Goal: Task Accomplishment & Management: Use online tool/utility

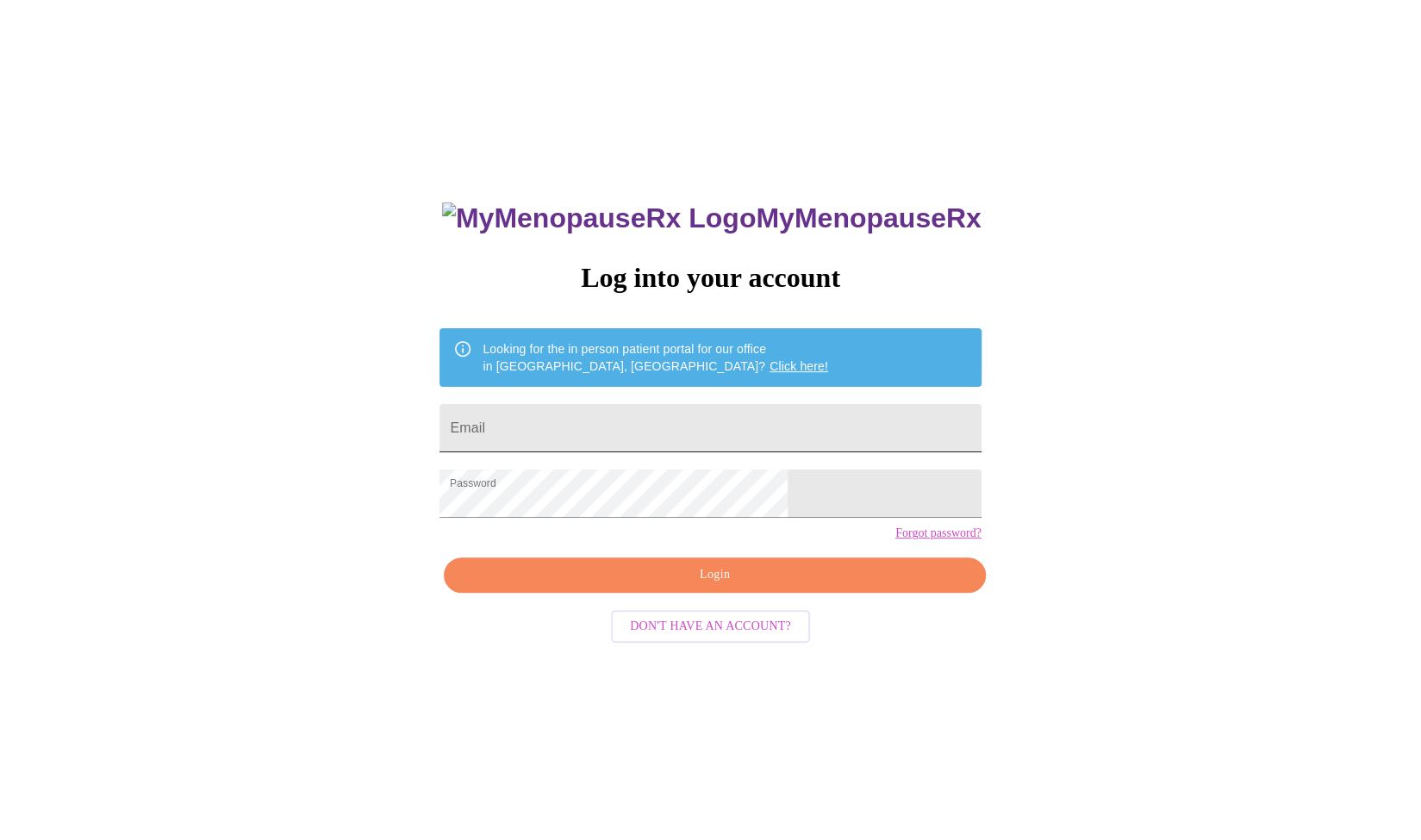
click at [672, 407] on input "Email" at bounding box center [710, 428] width 541 height 48
type input "mstashamayfield@gmail.com"
click at [704, 585] on span "Login" at bounding box center [714, 575] width 501 height 21
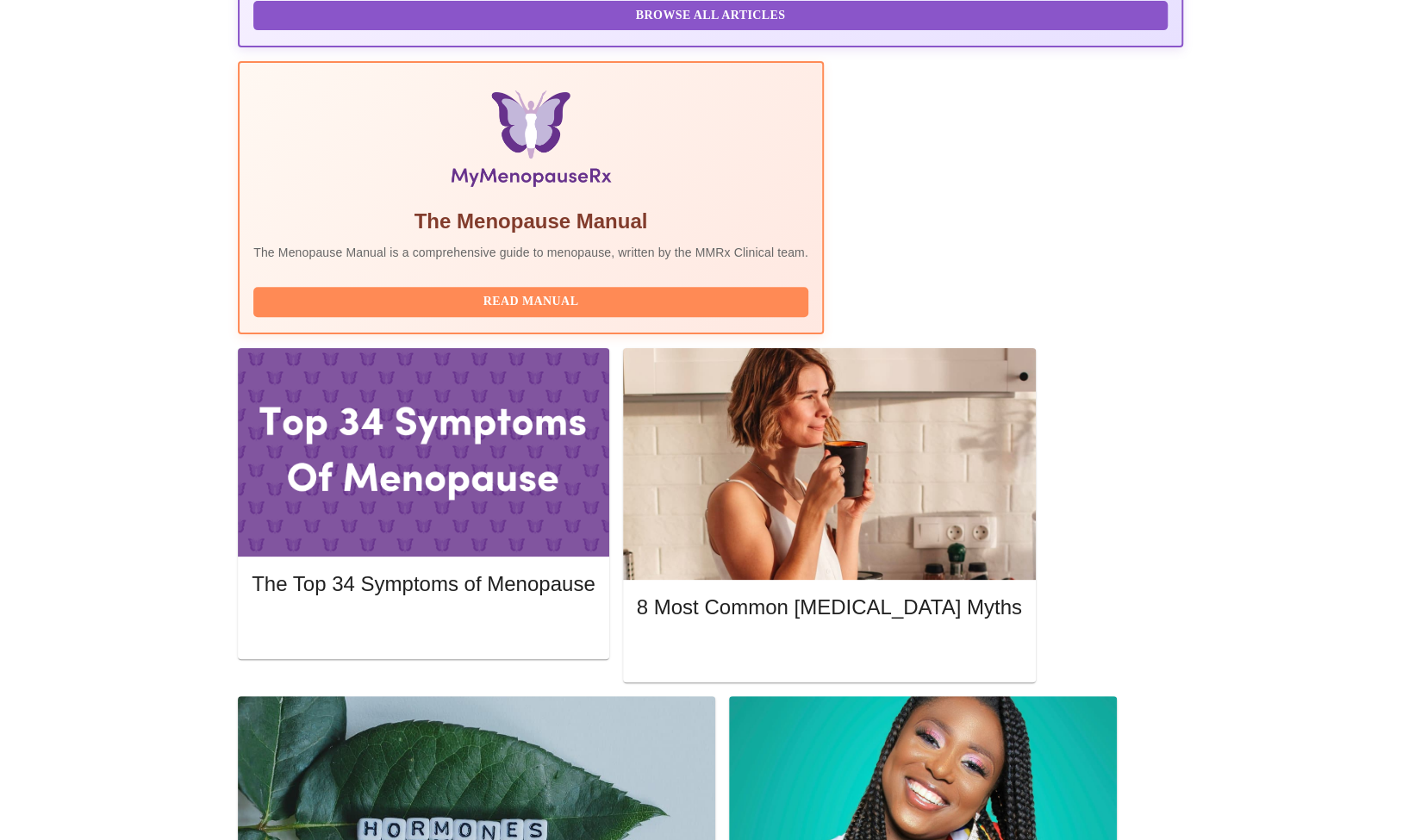
scroll to position [466, 0]
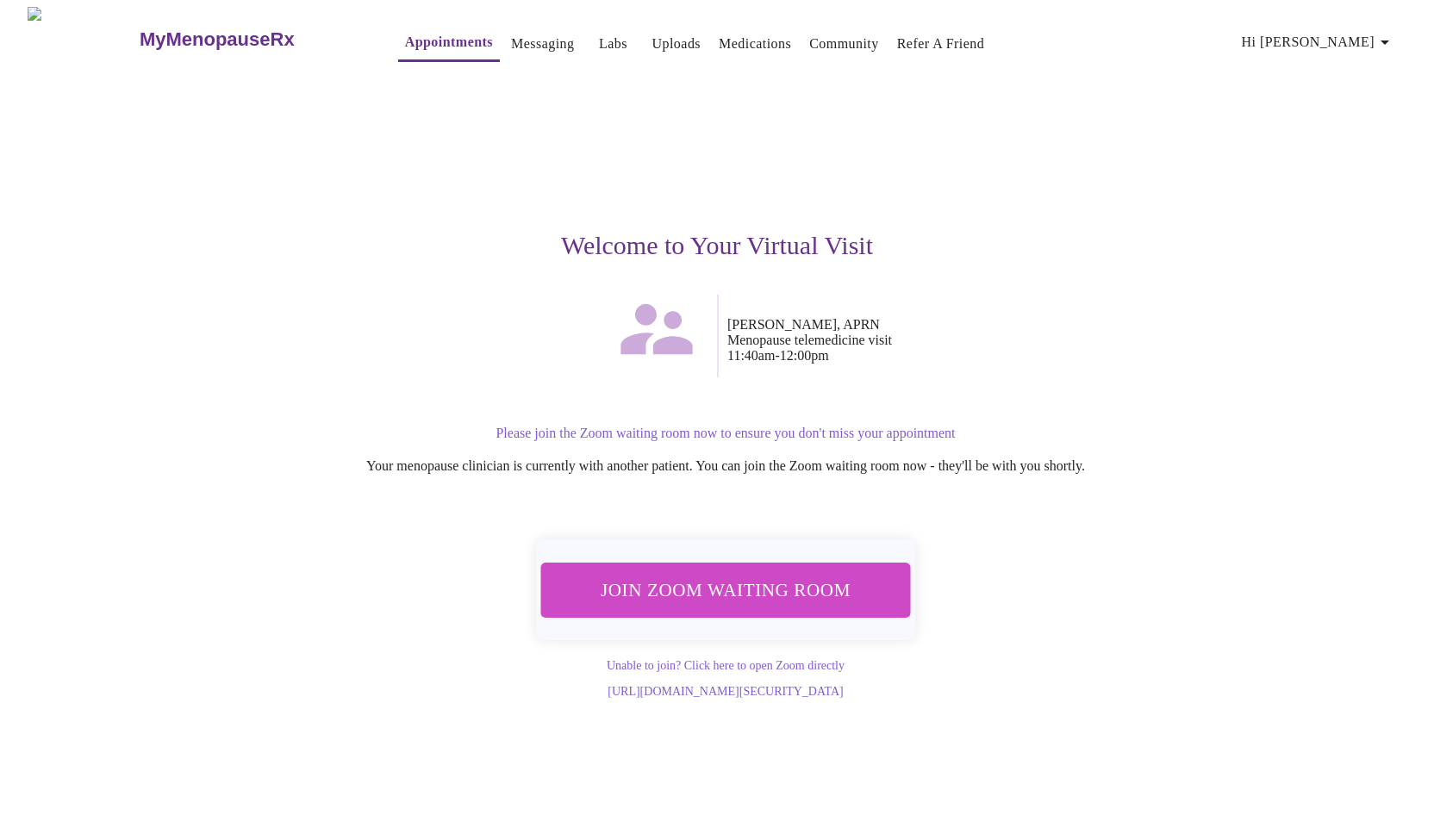
click at [774, 574] on span "Join Zoom Waiting Room" at bounding box center [725, 590] width 324 height 32
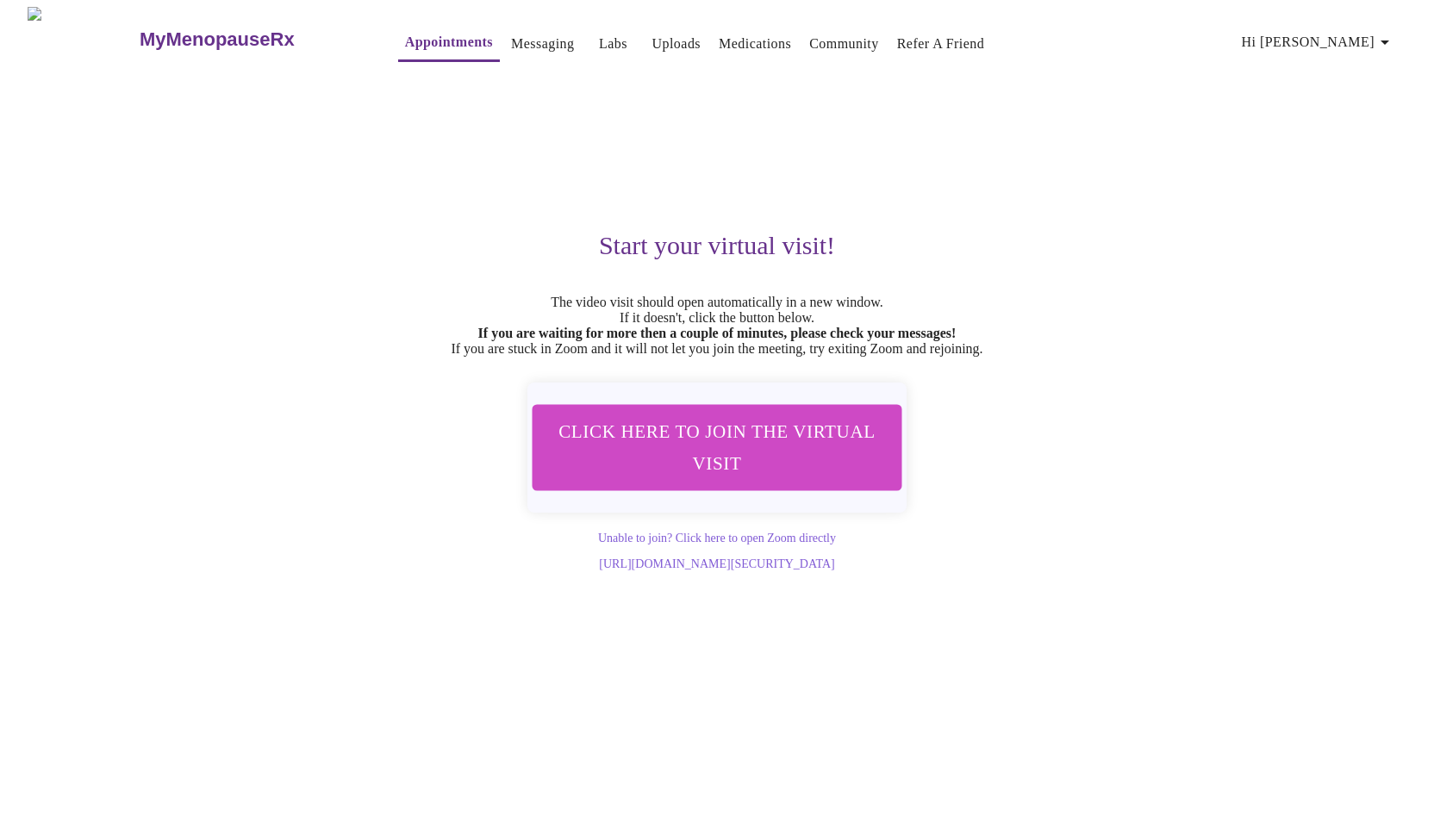
click at [599, 32] on link "Labs" at bounding box center [613, 44] width 29 height 24
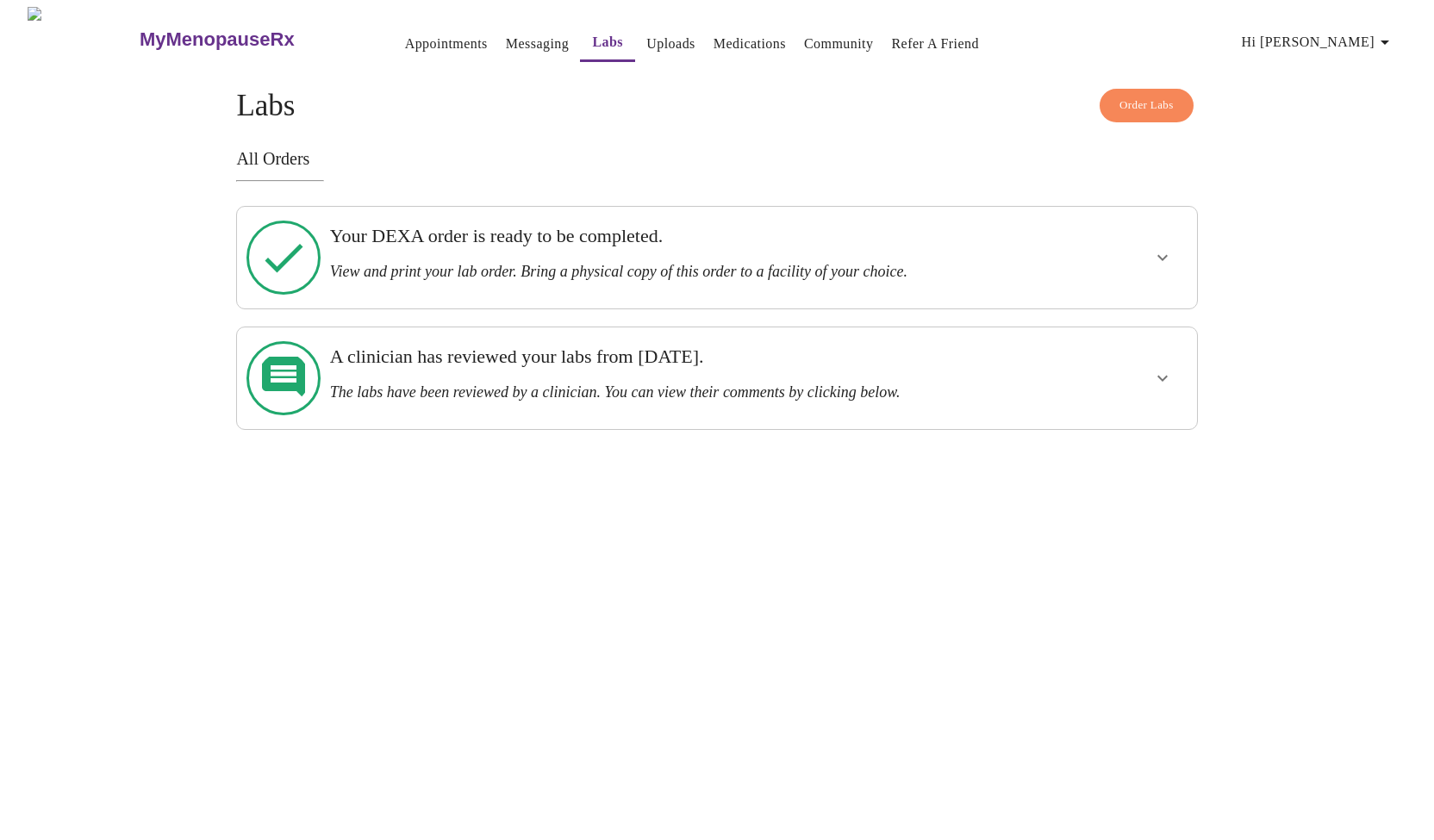
click at [1157, 252] on icon "show more" at bounding box center [1162, 257] width 21 height 21
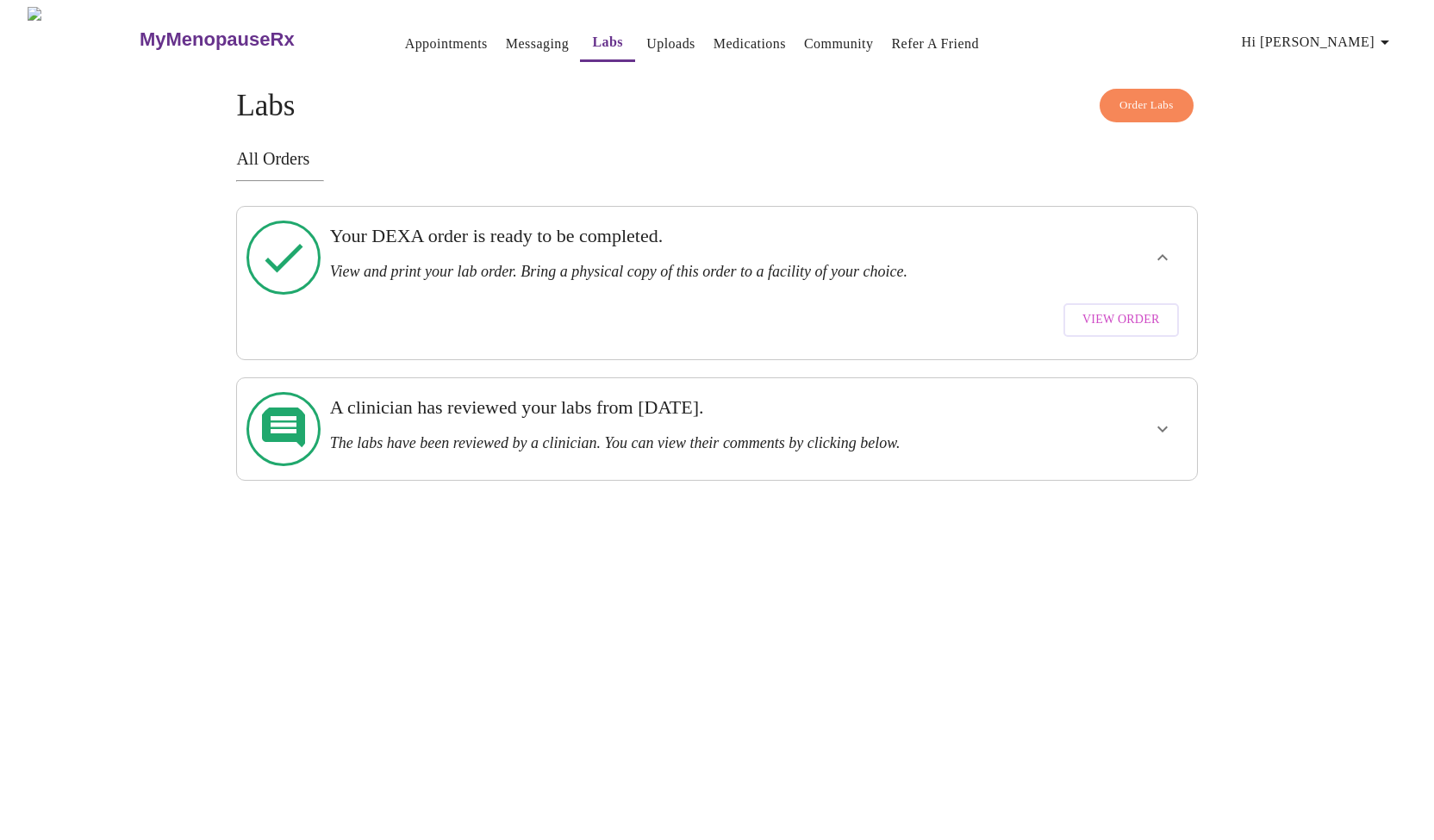
click at [646, 32] on link "Uploads" at bounding box center [671, 44] width 49 height 24
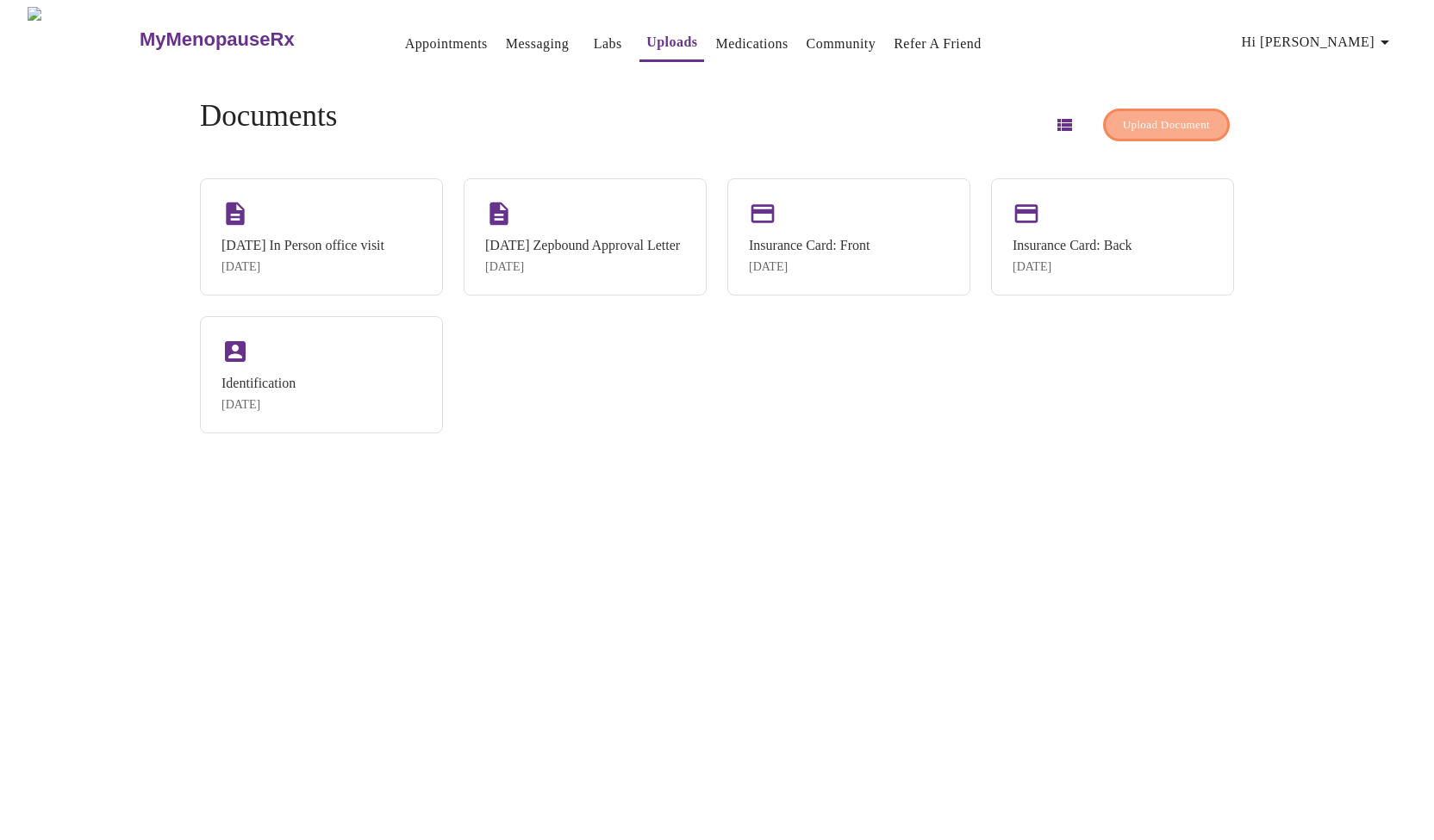
click at [1169, 115] on span "Upload Document" at bounding box center [1166, 125] width 87 height 20
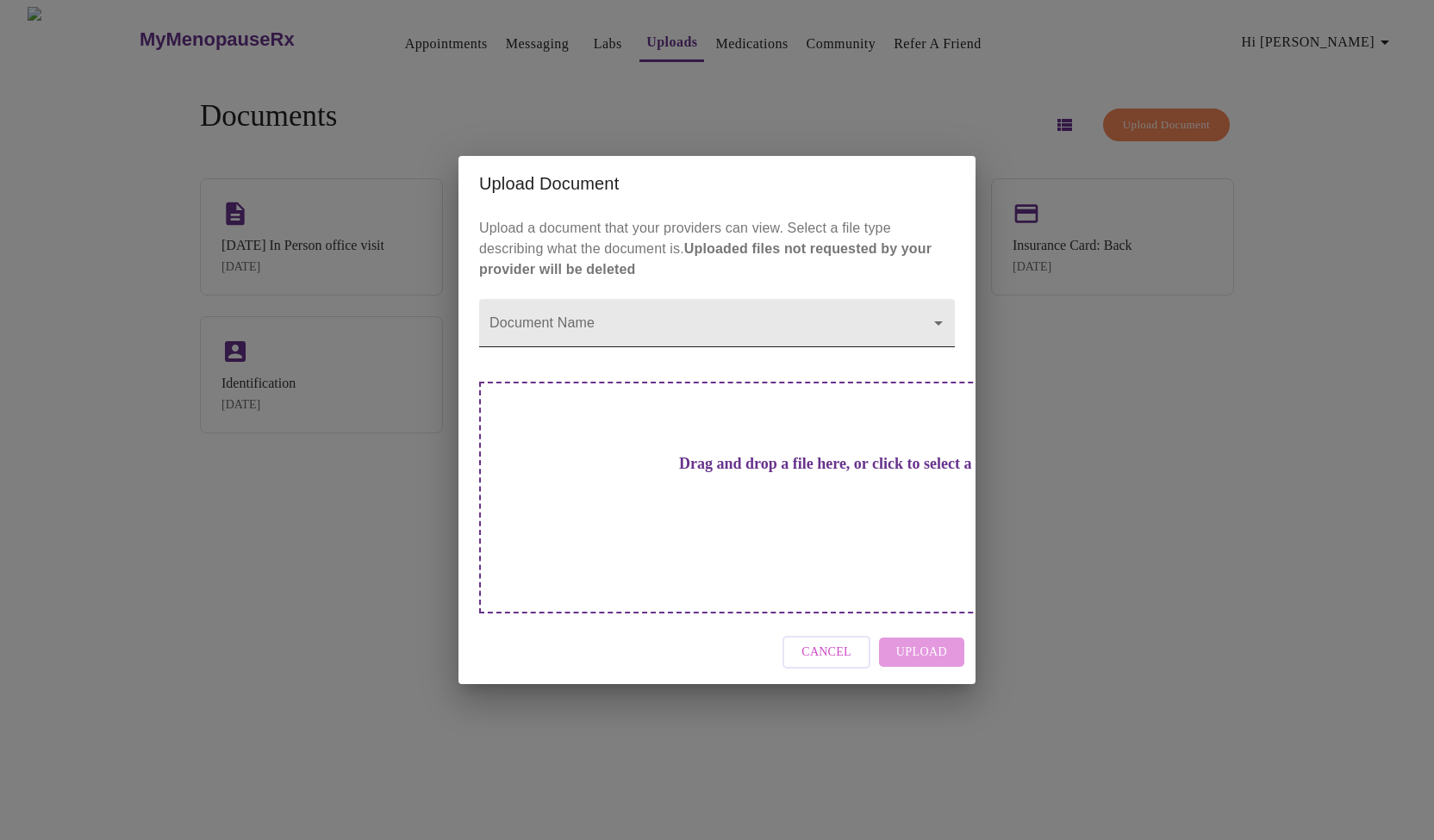
click at [819, 340] on body "MyMenopauseRx Appointments Messaging Labs Uploads Medications Community Refer a…" at bounding box center [717, 427] width 1421 height 840
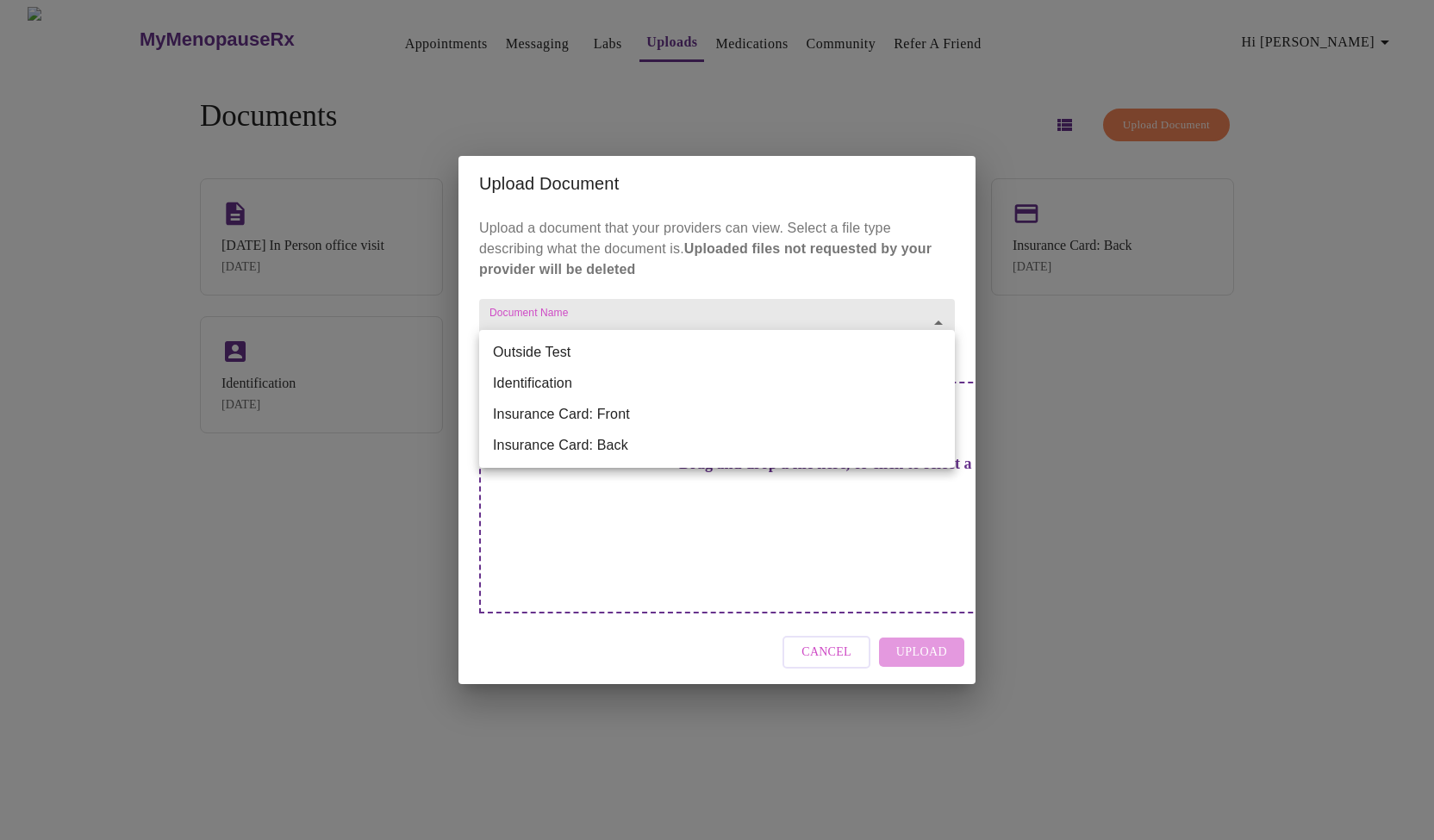
click at [755, 351] on li "Outside Test" at bounding box center [717, 352] width 476 height 31
type input "Outside Test"
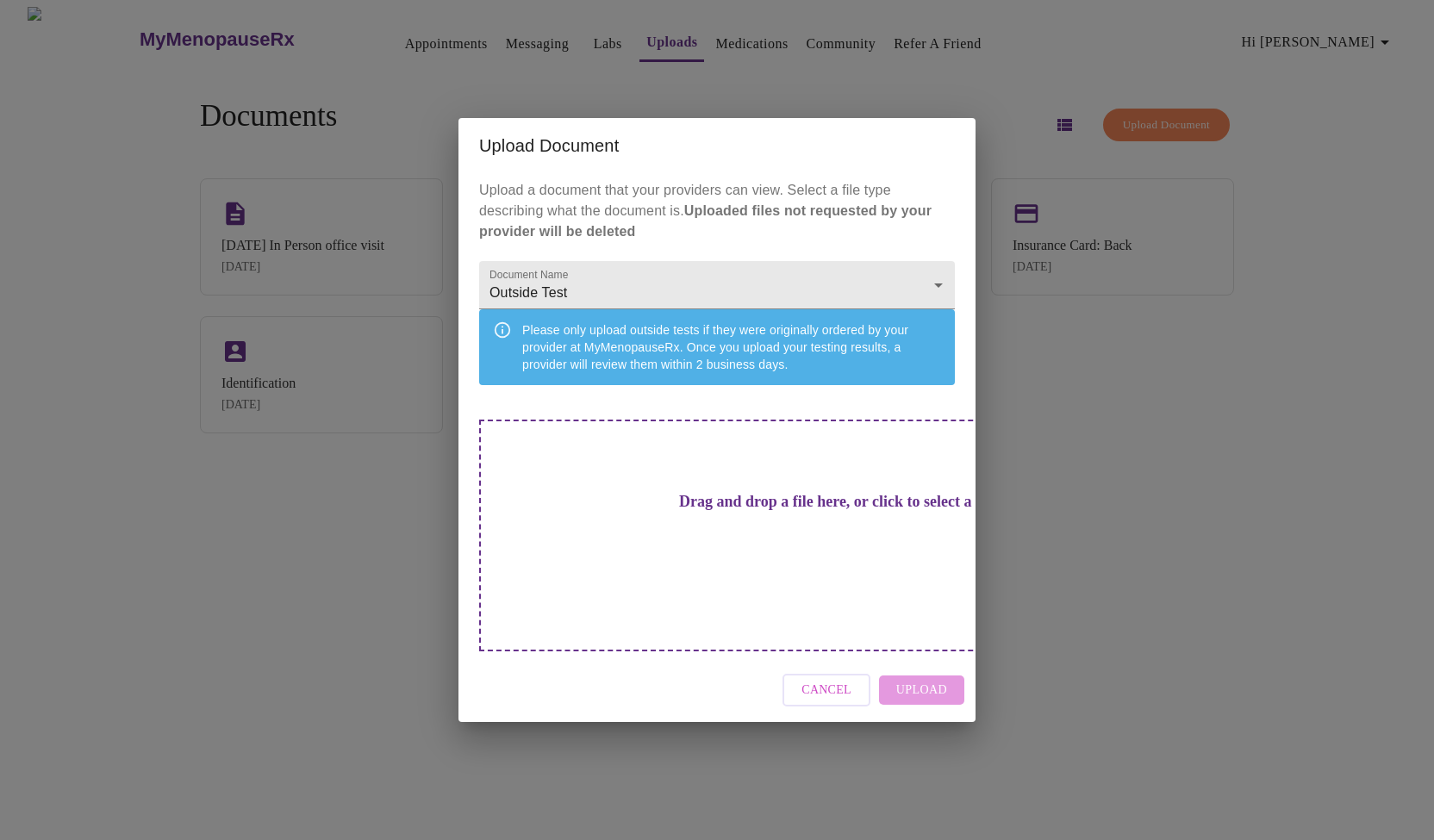
click at [796, 511] on h3 "Drag and drop a file here, or click to select a file" at bounding box center [838, 501] width 476 height 18
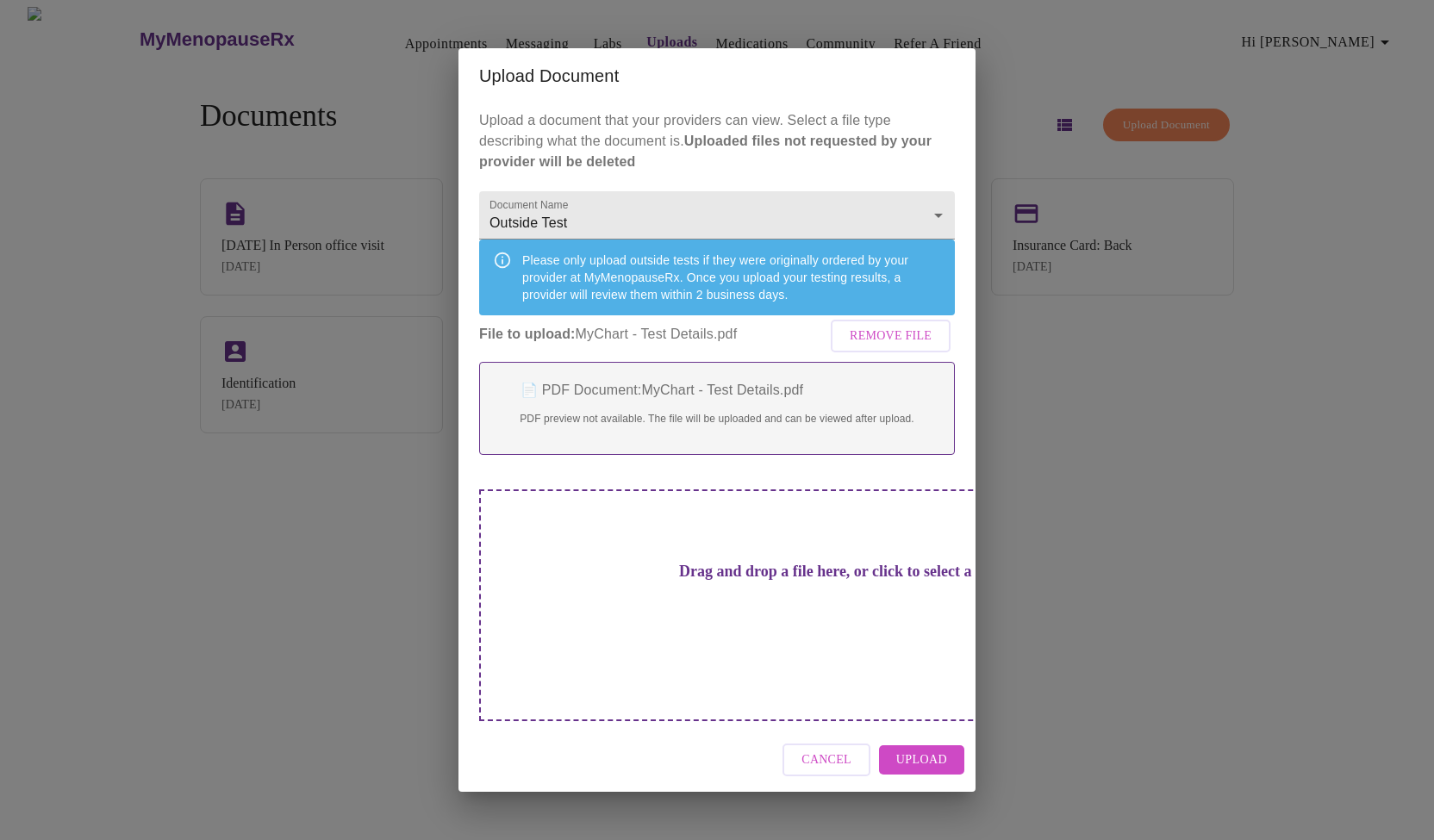
click at [925, 750] on span "Upload" at bounding box center [921, 760] width 51 height 21
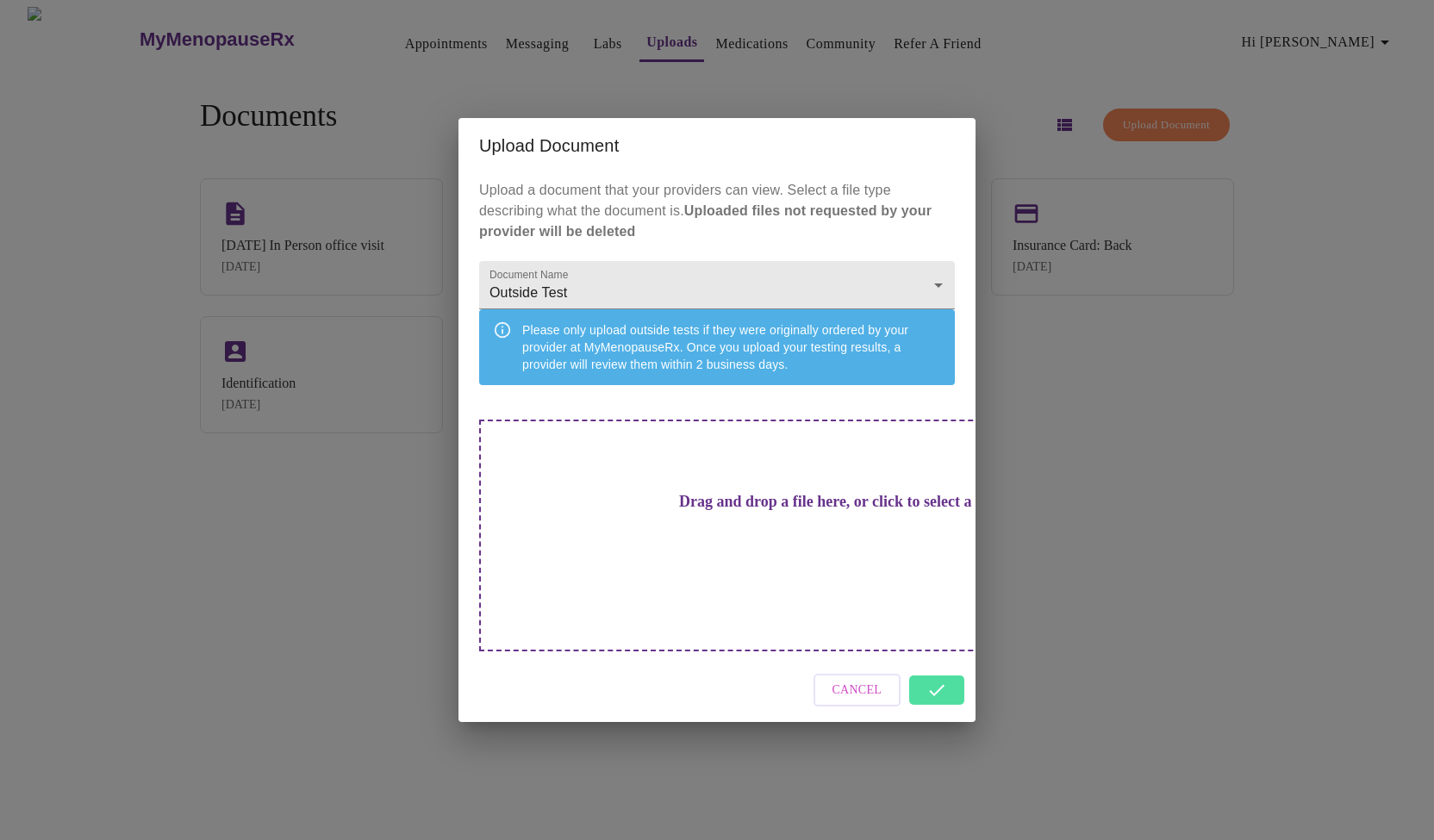
click at [963, 673] on div "Cancel" at bounding box center [717, 690] width 517 height 64
click at [938, 668] on div "Cancel" at bounding box center [717, 690] width 517 height 64
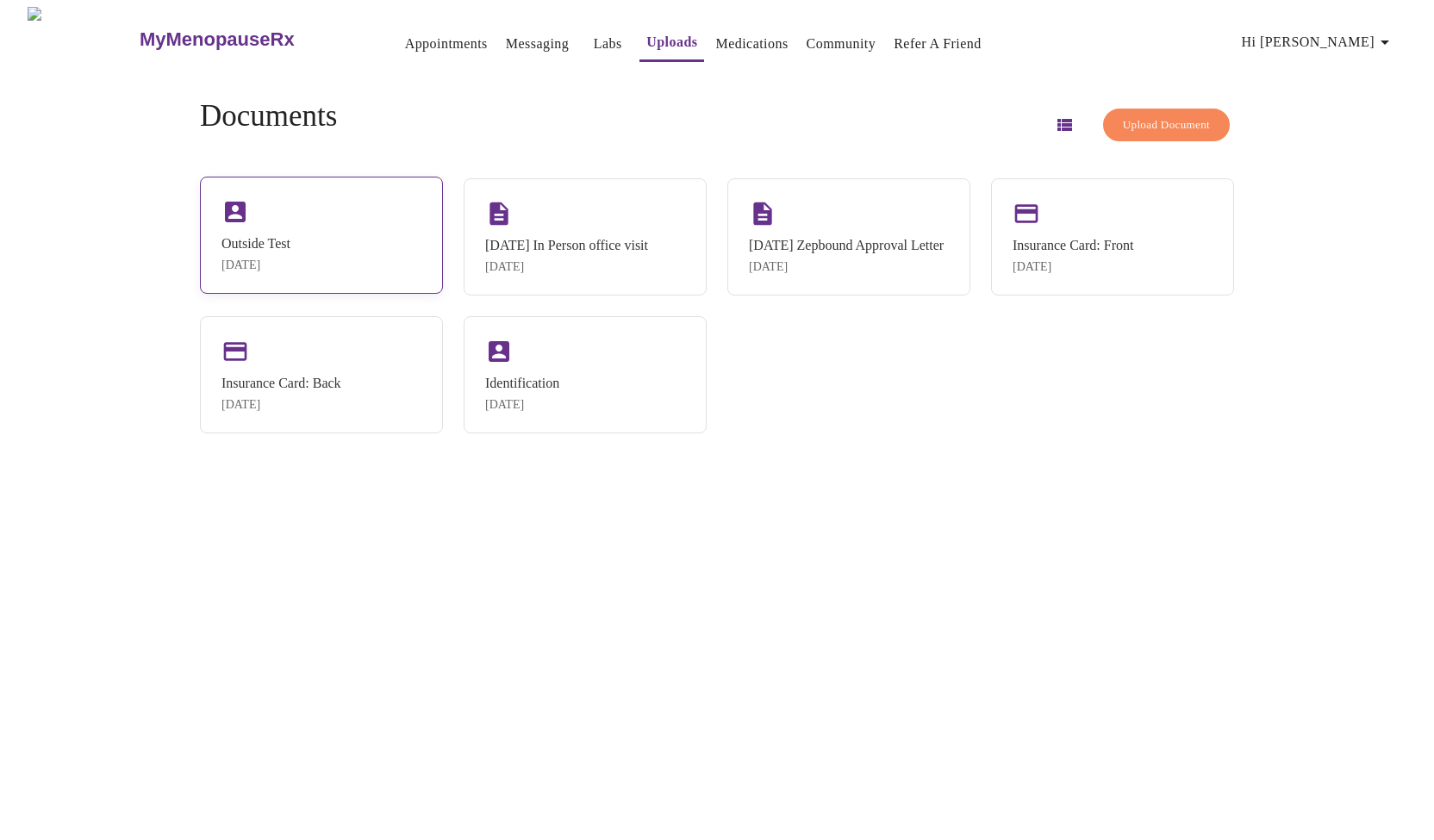
click at [353, 240] on div "Outside Test Oct 6, 2025" at bounding box center [322, 235] width 243 height 117
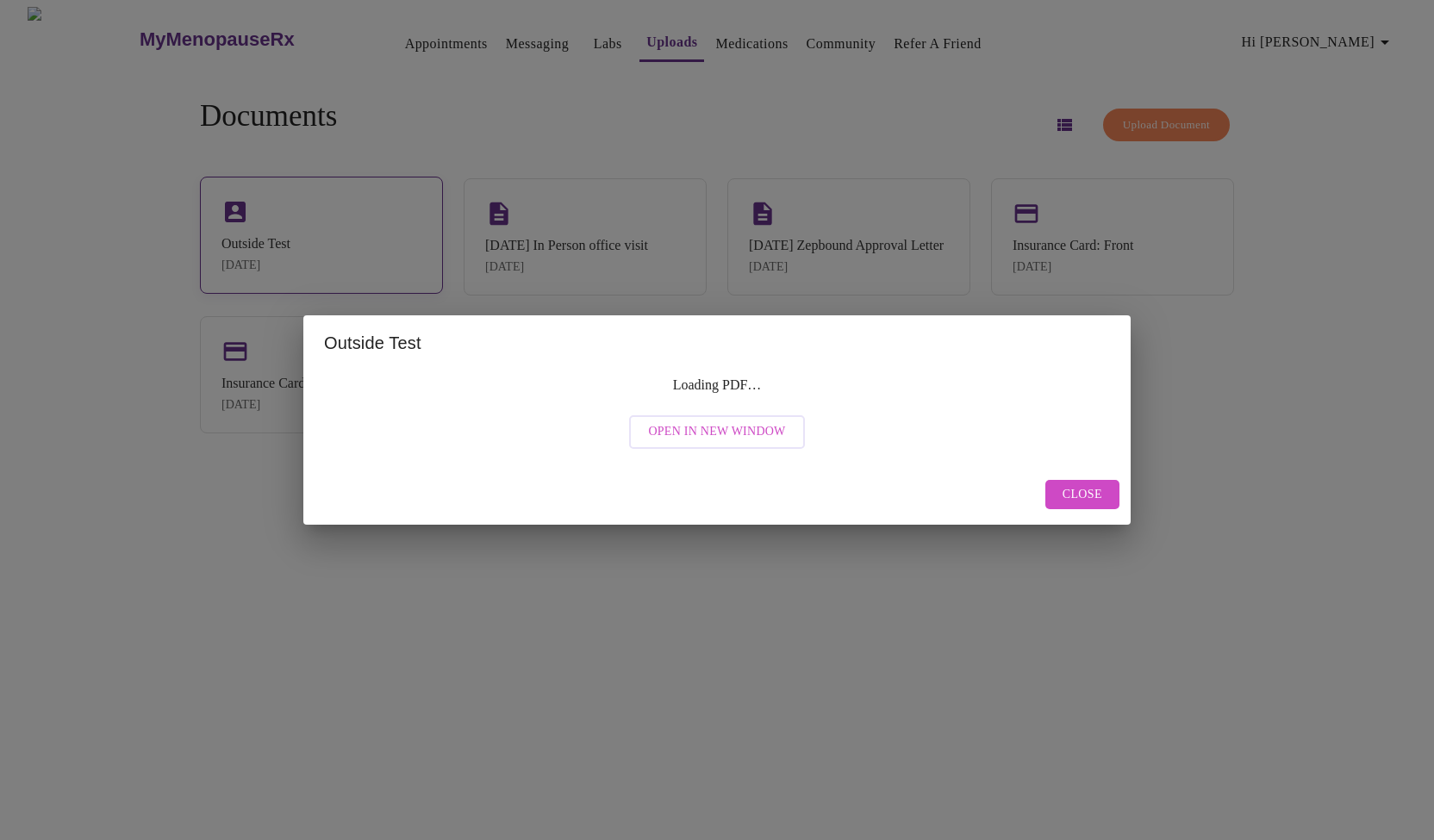
click at [353, 240] on div "Outside Test Loading PDF… Open in New Window Close" at bounding box center [717, 420] width 1434 height 840
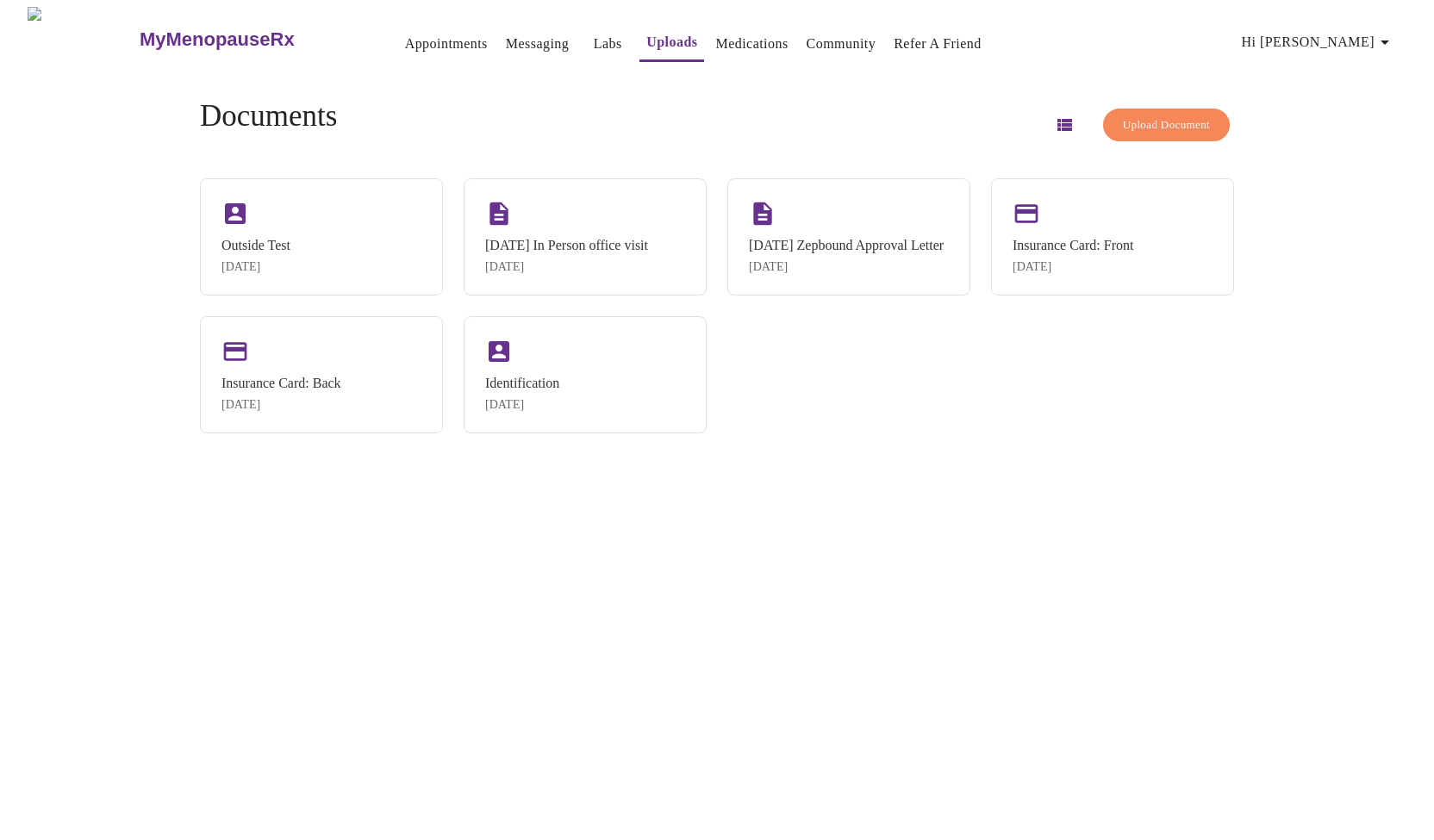
click at [410, 37] on link "Appointments" at bounding box center [446, 44] width 83 height 24
